Goal: Understand process/instructions: Learn how to perform a task or action

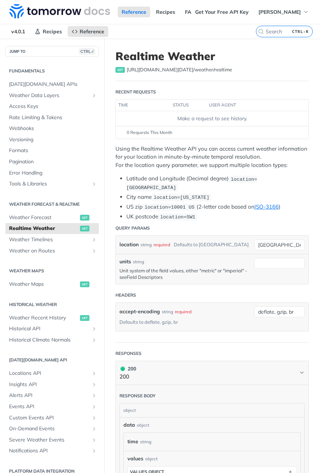
click at [163, 276] on link "Field Descriptors" at bounding box center [145, 277] width 36 height 6
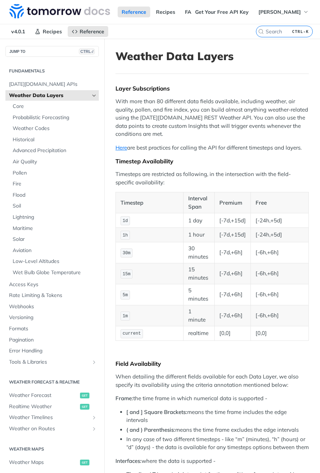
scroll to position [940, 0]
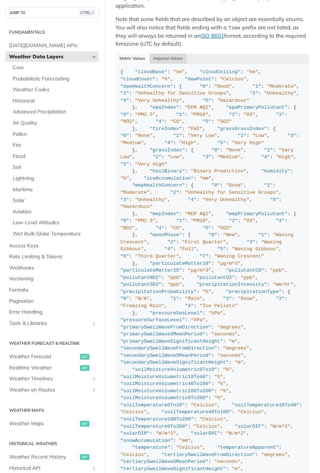
click at [175, 64] on button "Imperial Values" at bounding box center [169, 59] width 38 height 10
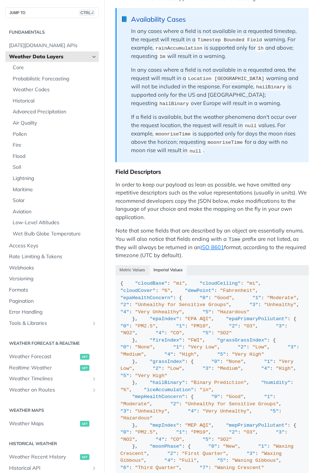
scroll to position [725, 0]
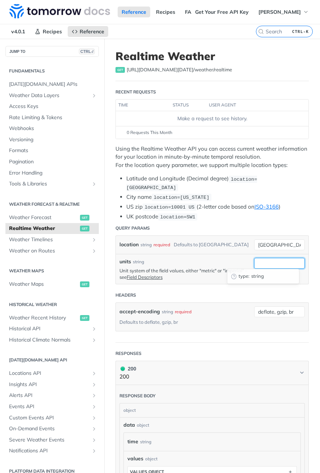
click at [259, 264] on input "units" at bounding box center [279, 263] width 51 height 11
click at [129, 275] on p "Unit system of the field values, either "metric" or "imperial" - see Field Desc…" at bounding box center [185, 273] width 131 height 13
copy p "imperial"
click at [256, 262] on input "units" at bounding box center [279, 263] width 51 height 11
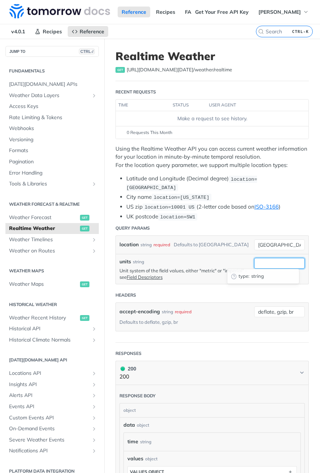
paste input "imperial"
type input "imperial"
click at [204, 290] on header "Headers" at bounding box center [213, 295] width 194 height 14
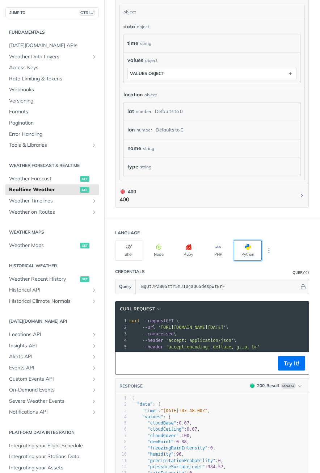
click at [251, 248] on span "button" at bounding box center [251, 247] width 0 height 6
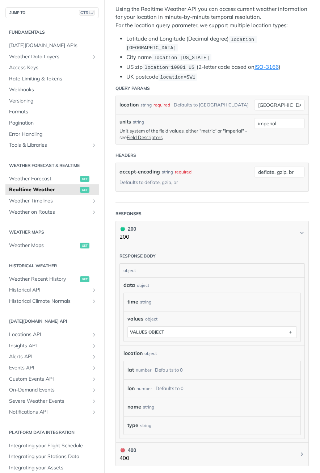
scroll to position [36, 0]
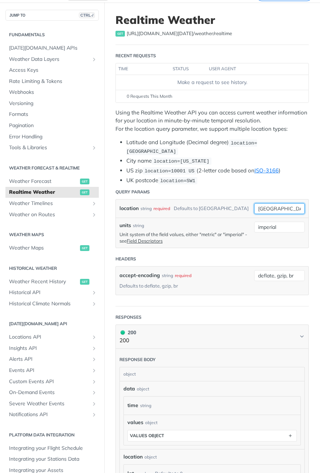
drag, startPoint x: 277, startPoint y: 208, endPoint x: 224, endPoint y: 211, distance: 53.3
click at [224, 211] on div "location string required Defaults to toronto toronto required type : string Use…" at bounding box center [212, 209] width 193 height 18
click at [277, 206] on input "[GEOGRAPHIC_DATA]" at bounding box center [279, 208] width 51 height 11
drag, startPoint x: 283, startPoint y: 206, endPoint x: 246, endPoint y: 206, distance: 36.2
click at [246, 206] on div "location string required Defaults to toronto toronto required type : string Use…" at bounding box center [212, 209] width 193 height 18
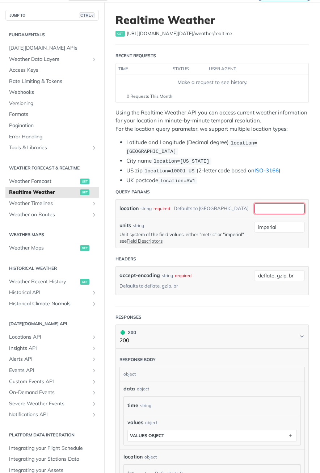
paste input ": {'lat': 39.03, 'lon': -94.68}"
click at [279, 208] on input ": {'lat': 39.03, 'lon': -94.68}" at bounding box center [279, 208] width 51 height 11
drag, startPoint x: 262, startPoint y: 208, endPoint x: 238, endPoint y: 210, distance: 24.0
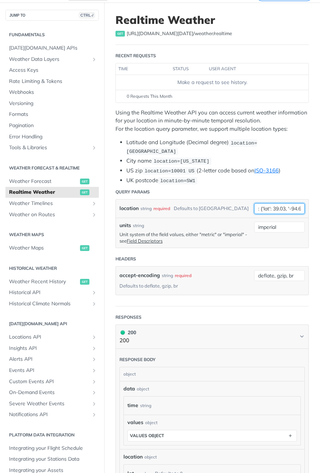
click at [238, 210] on div "location string required Defaults to toronto : {'lat': 39.03, '-94.68}" at bounding box center [212, 209] width 193 height 18
click at [270, 207] on input "39.03, '-94.68}" at bounding box center [279, 208] width 51 height 11
click at [290, 207] on input "39.03, -94.68}" at bounding box center [279, 208] width 51 height 11
type input "39.03, -94.68"
click at [235, 185] on header "Query Params" at bounding box center [213, 192] width 194 height 14
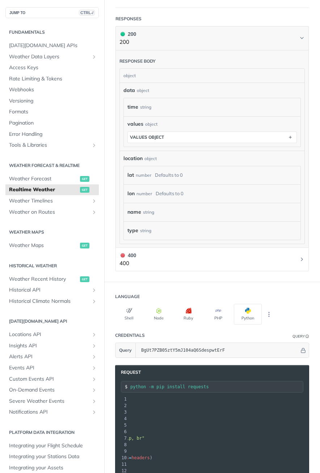
scroll to position [362, 0]
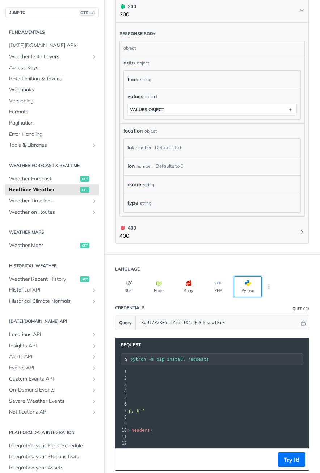
click at [256, 280] on button "Python" at bounding box center [248, 286] width 28 height 21
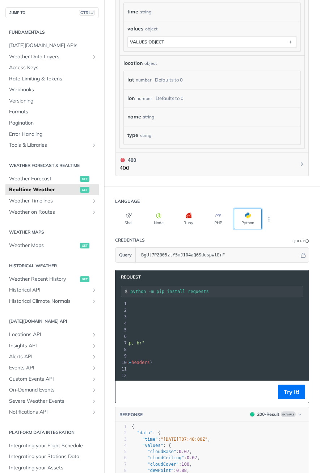
scroll to position [435, 0]
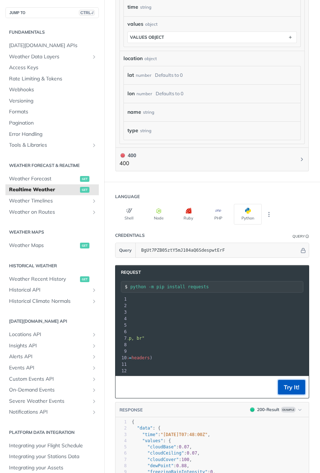
click at [290, 386] on button "Try It!" at bounding box center [291, 387] width 27 height 14
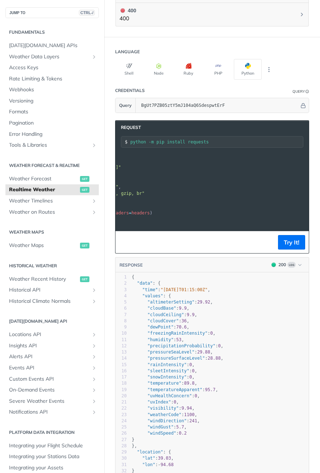
scroll to position [0, 0]
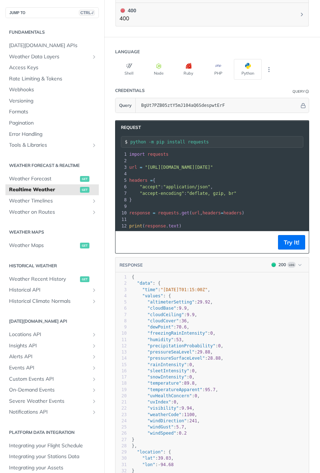
drag, startPoint x: 129, startPoint y: 166, endPoint x: 238, endPoint y: 164, distance: 109.1
click at [238, 164] on pre "url = "https://api.tomorrow.io/v4/weather/realtime?location=39.03%2C%20-94.68&u…" at bounding box center [288, 167] width 321 height 7
click at [250, 174] on pre "​" at bounding box center [288, 174] width 321 height 7
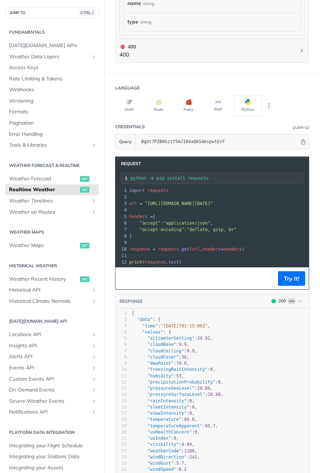
click at [141, 201] on span "=" at bounding box center [141, 203] width 3 height 5
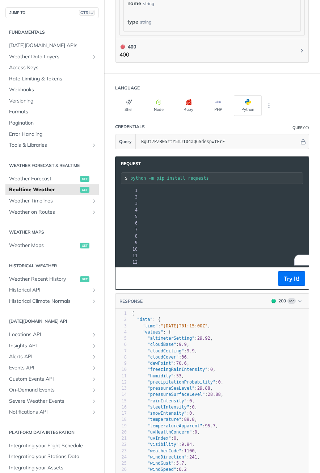
drag, startPoint x: 129, startPoint y: 203, endPoint x: 300, endPoint y: 204, distance: 171.4
click at [307, 204] on section "Request python -m pip install requests xxxxxxxxxx 12 1 import requests 2 ​ 3 ur…" at bounding box center [212, 344] width 209 height 390
drag, startPoint x: 294, startPoint y: 205, endPoint x: 298, endPoint y: 204, distance: 4.7
click at [294, 205] on div "1 import requests 2 ​ 3 url = "https://api.tomorrow.io/v4/weather/realtime?loca…" at bounding box center [154, 226] width 321 height 78
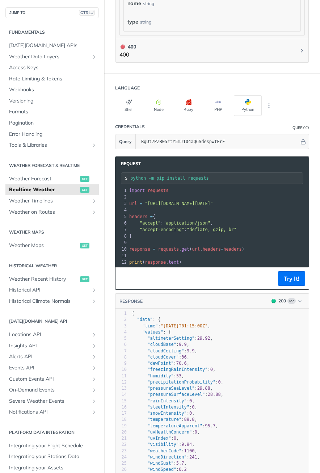
scroll to position [0, 0]
drag, startPoint x: 301, startPoint y: 202, endPoint x: 98, endPoint y: 201, distance: 203.7
click at [98, 201] on main "JUMP TO CTRL-/ Fundamentals Tomorrow.io APIs Weather Data Layers Core Probabili…" at bounding box center [160, 66] width 320 height 1145
copy span "url = "https://api.tomorrow.io/v4/weather/realtime?location=39.03%2C%20-94.68&u…"
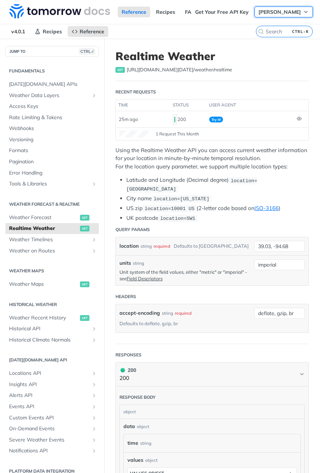
click at [276, 14] on span "[PERSON_NAME]" at bounding box center [280, 12] width 42 height 7
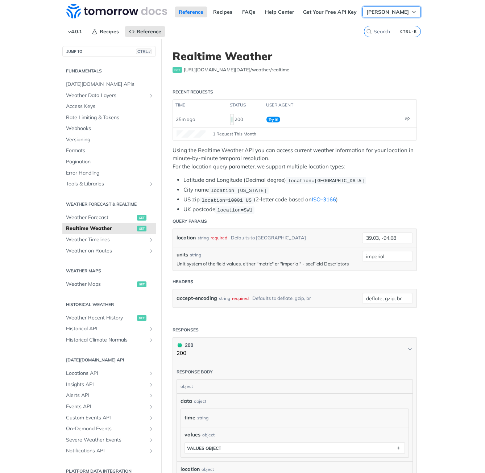
scroll to position [0, 94]
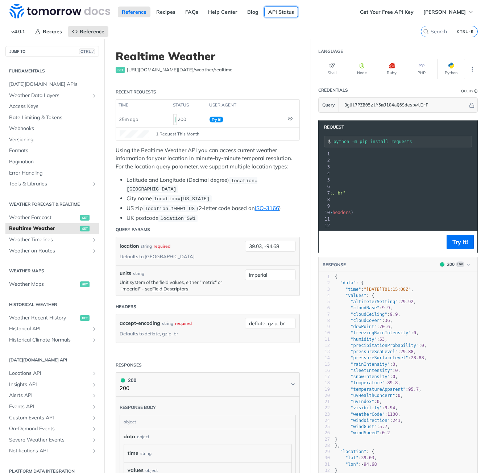
click at [284, 14] on link "API Status" at bounding box center [281, 12] width 34 height 11
